Goal: Information Seeking & Learning: Learn about a topic

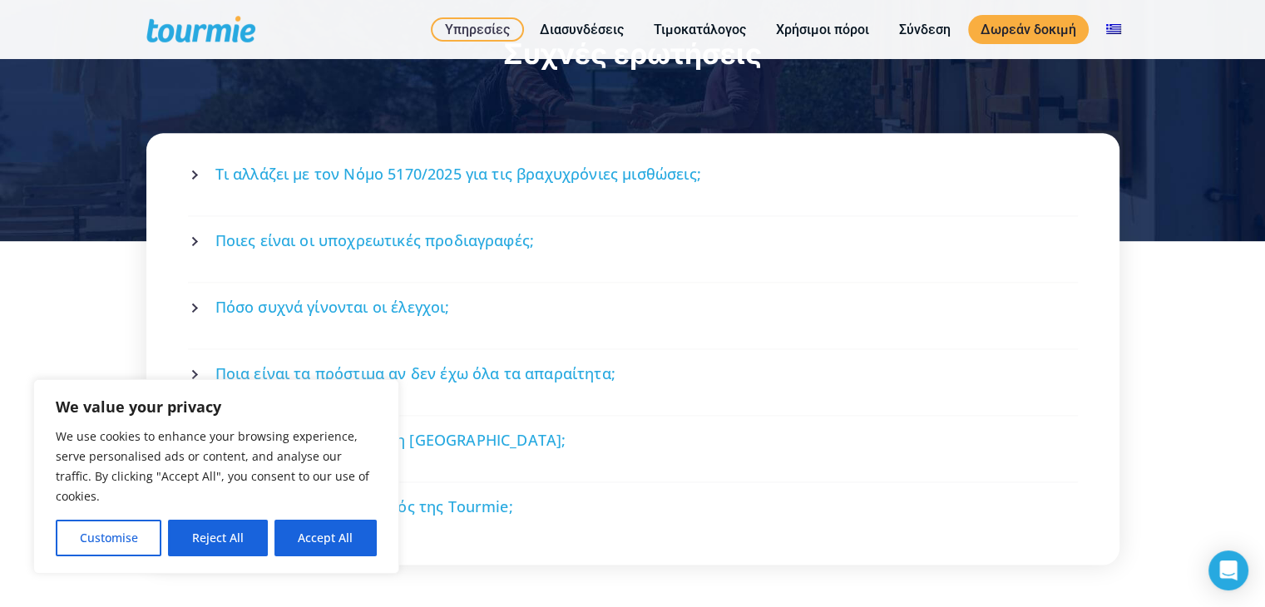
scroll to position [2223, 0]
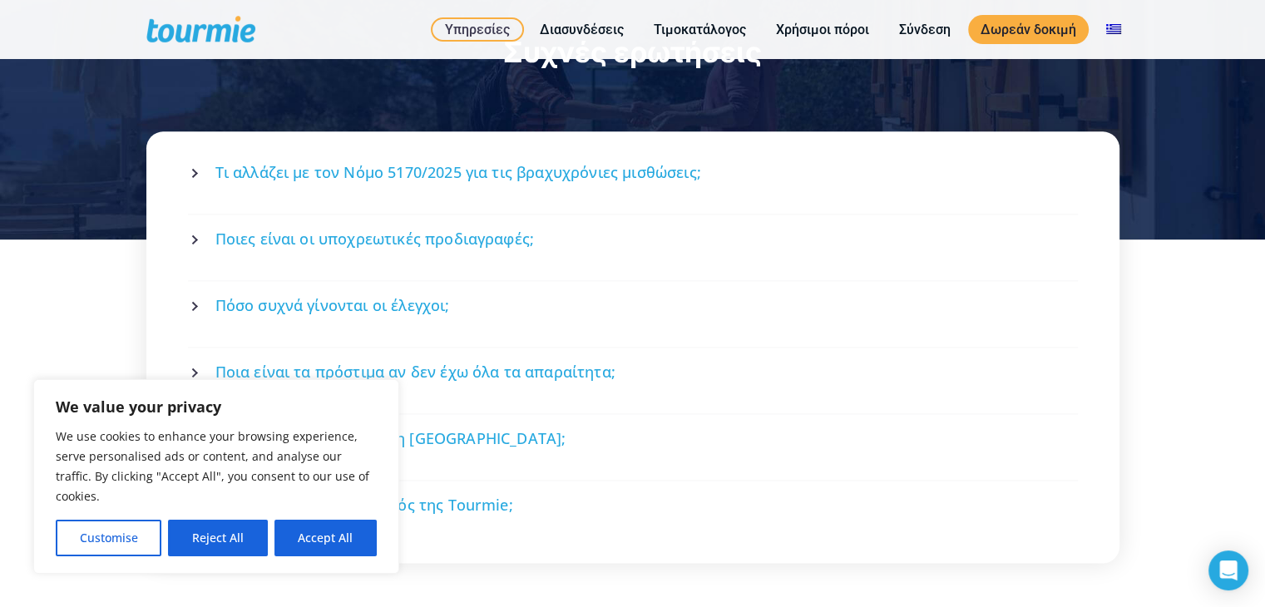
click at [191, 168] on icon at bounding box center [196, 173] width 10 height 10
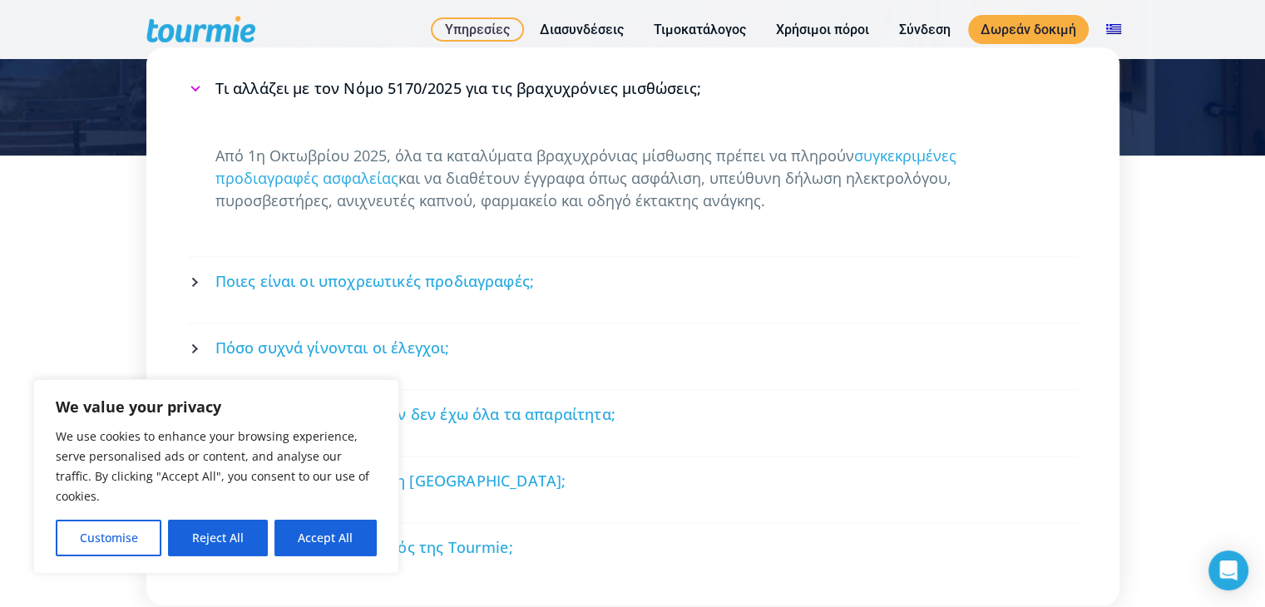
scroll to position [2308, 0]
click at [191, 276] on icon at bounding box center [196, 281] width 10 height 10
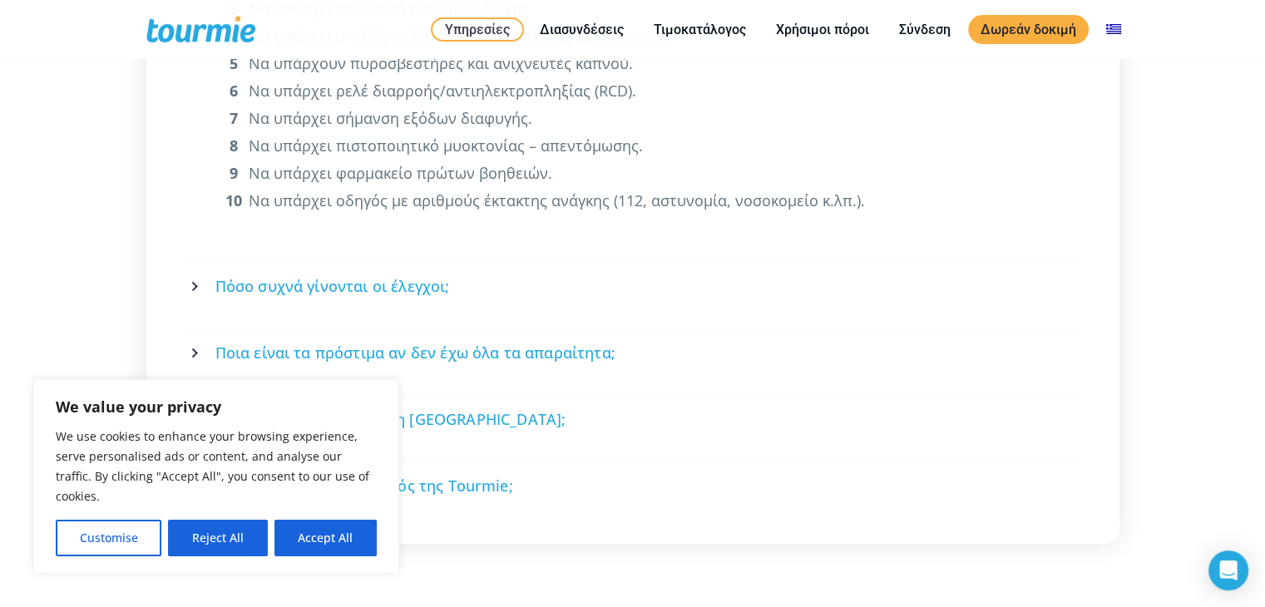
scroll to position [2647, 0]
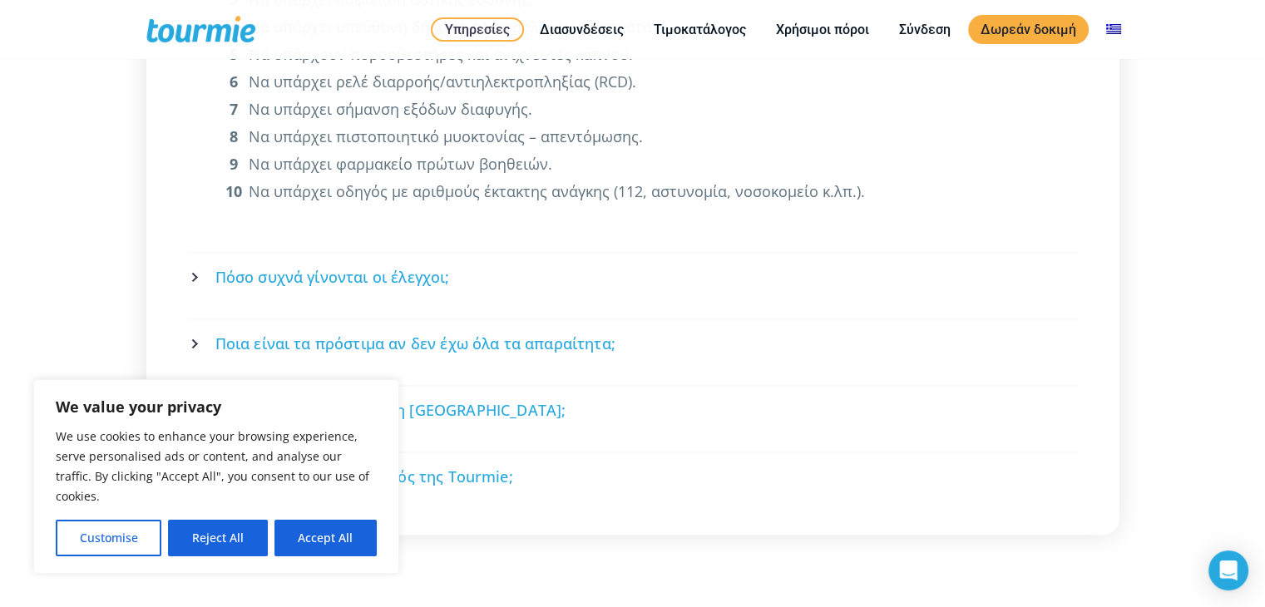
click at [193, 272] on icon at bounding box center [196, 277] width 10 height 10
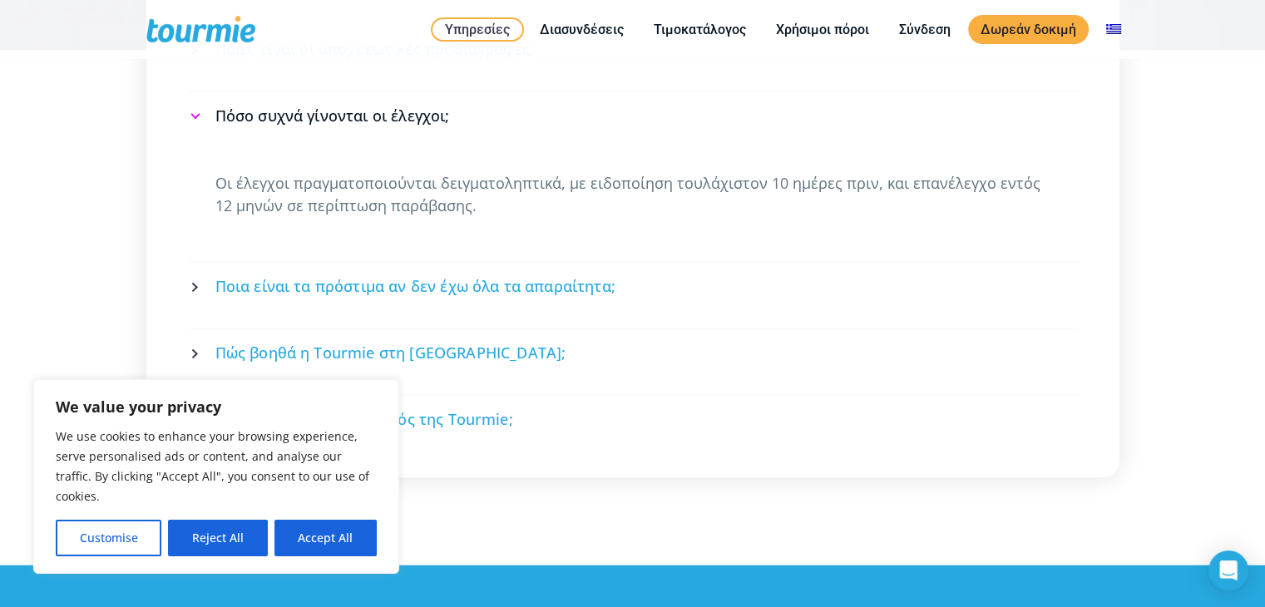
scroll to position [2410, 0]
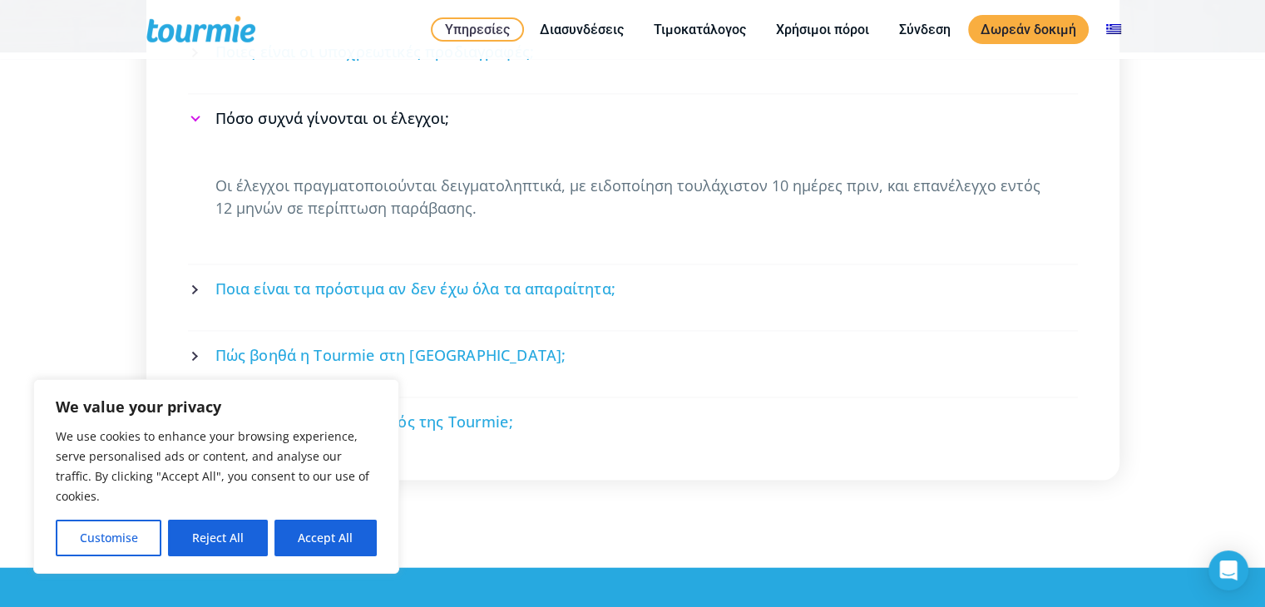
click at [196, 285] on icon at bounding box center [196, 290] width 10 height 10
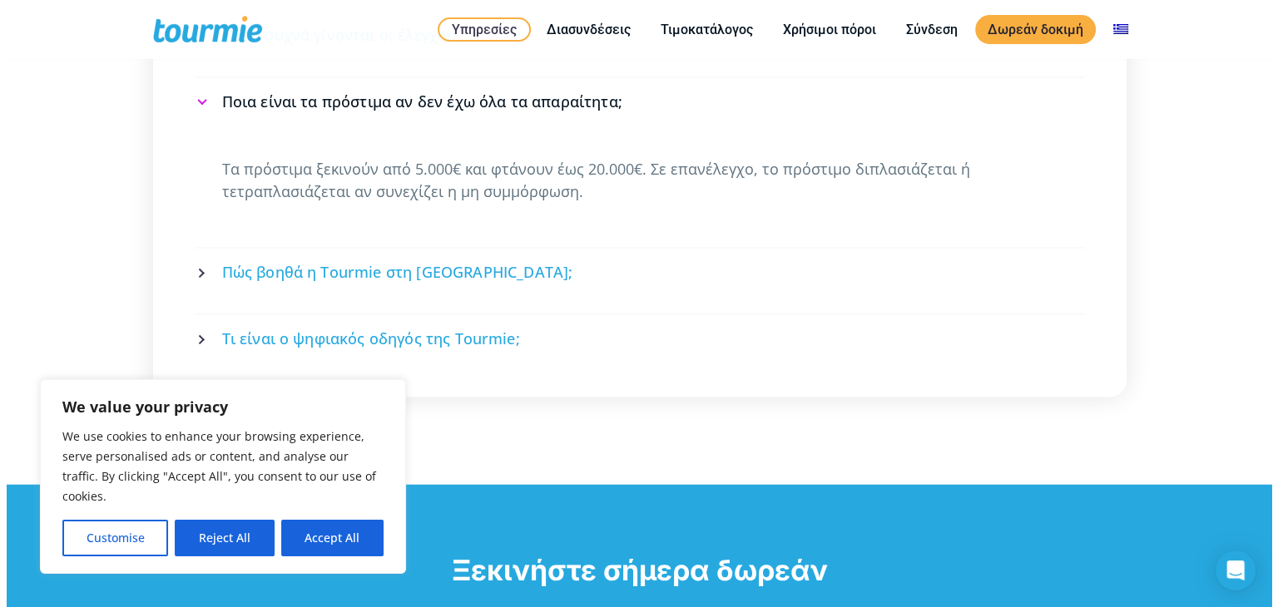
scroll to position [2496, 0]
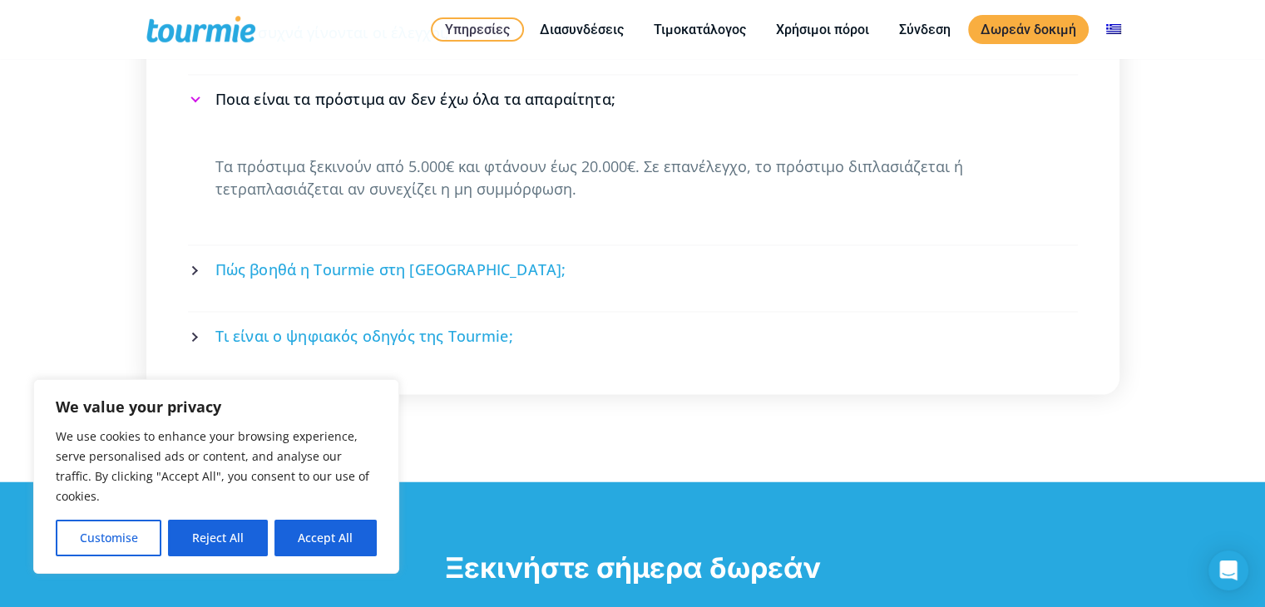
click at [195, 265] on icon at bounding box center [196, 270] width 10 height 10
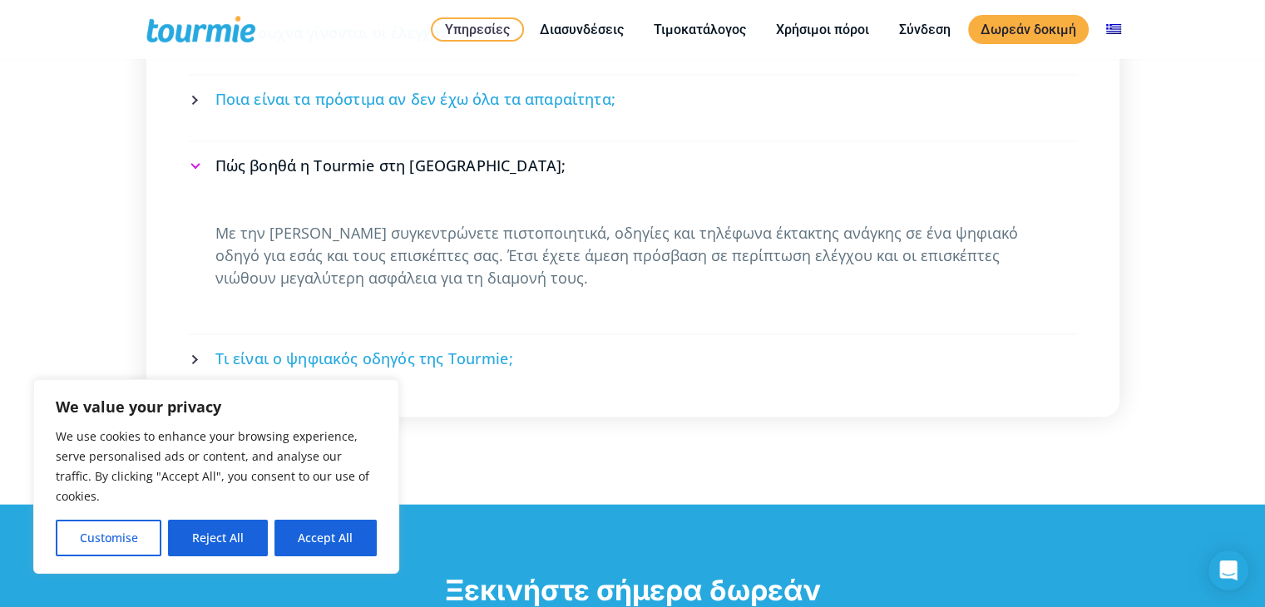
click at [199, 337] on link "Τι είναι ο ψηφιακός οδηγός της Tourmie;" at bounding box center [633, 359] width 885 height 44
